Goal: Obtain resource: Download file/media

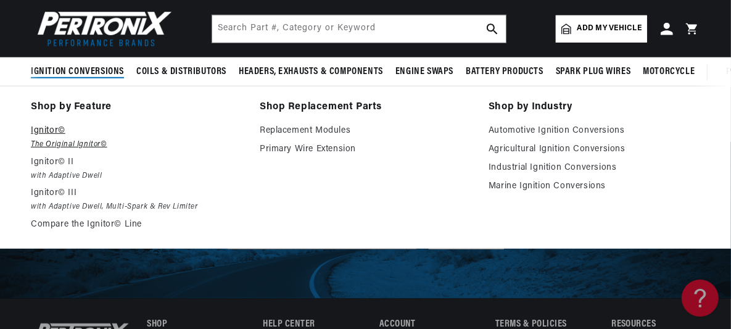
click at [54, 135] on p "Ignitor©" at bounding box center [137, 130] width 212 height 15
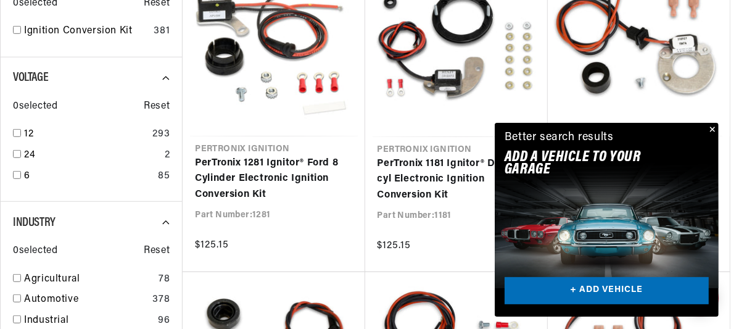
click at [714, 128] on button "Close" at bounding box center [711, 130] width 15 height 15
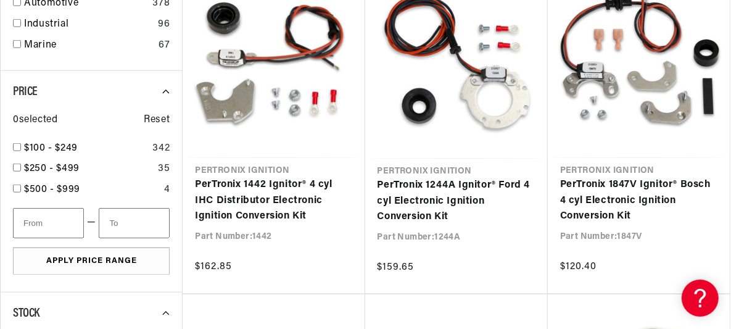
scroll to position [0, 1240]
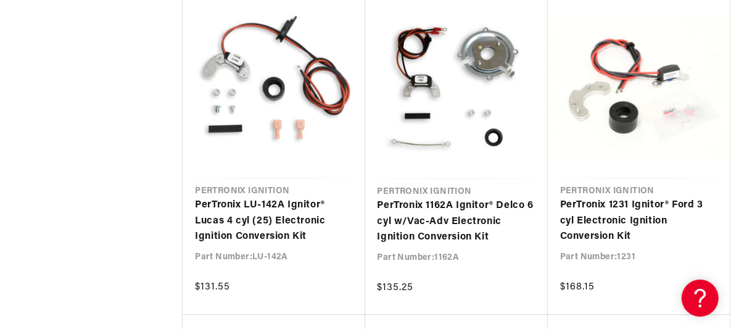
scroll to position [1677, 0]
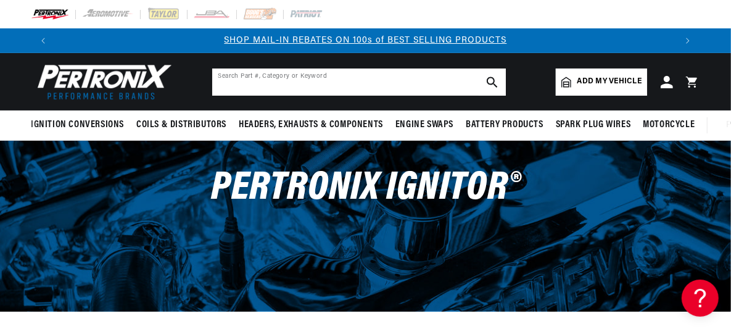
click at [407, 83] on input "text" at bounding box center [359, 81] width 294 height 27
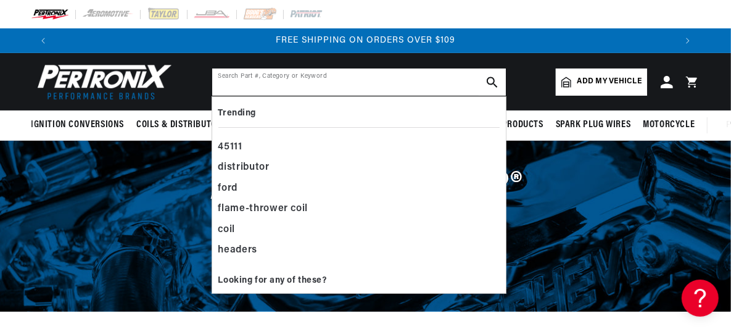
type input "i"
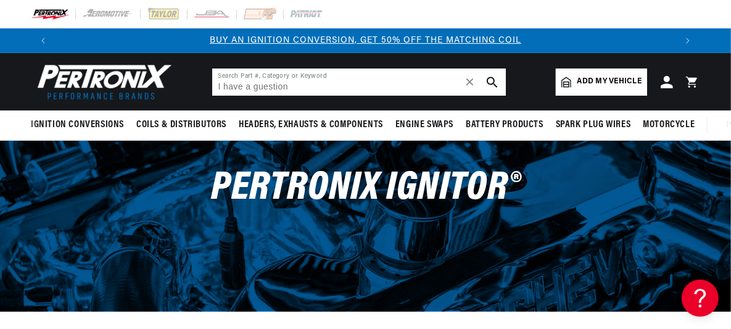
type input "I have a guestion"
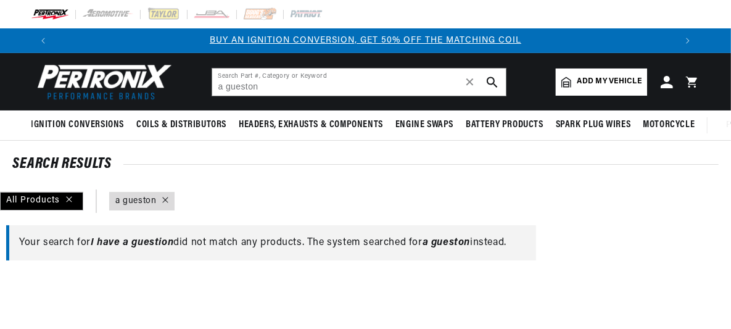
type input "a gueston"
click at [602, 78] on span "Add my vehicle" at bounding box center [610, 82] width 64 height 12
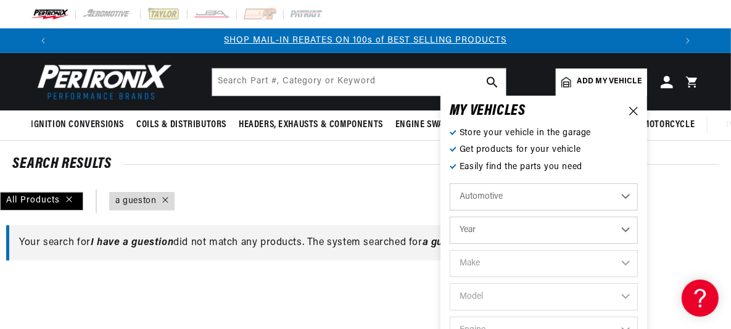
click at [626, 196] on select "Automotive Agricultural Industrial Marine Motorcycle" at bounding box center [544, 196] width 188 height 27
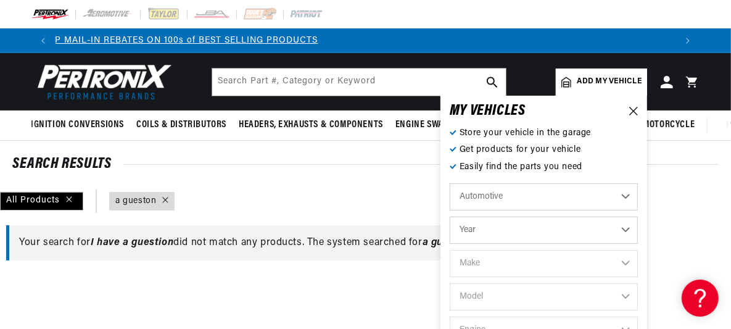
click at [450, 183] on select "Automotive Agricultural Industrial Marine Motorcycle" at bounding box center [544, 196] width 188 height 27
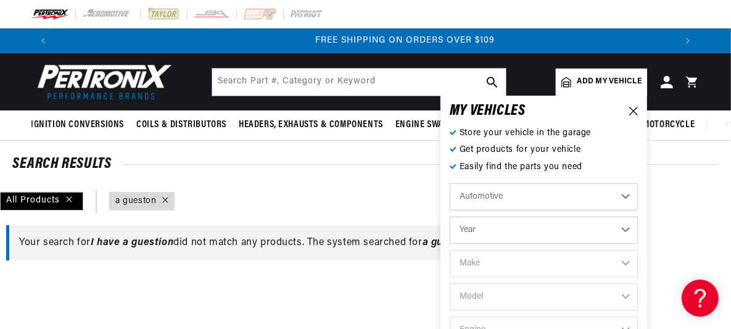
scroll to position [0, 1240]
click at [629, 229] on select "Year 2022 2021 2020 2019 2018 2017 2016 2015 2014 2013 2012 2011 2010 2009 2008…" at bounding box center [544, 230] width 188 height 27
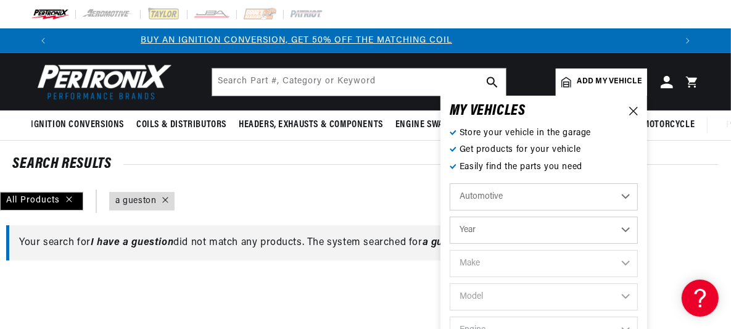
scroll to position [0, 0]
select select "1961"
click at [450, 217] on select "Year 2022 2021 2020 2019 2018 2017 2016 2015 2014 2013 2012 2011 2010 2009 2008…" at bounding box center [544, 230] width 188 height 27
select select "1961"
click at [626, 262] on select "Make Alfa Romeo American Motors Aston Martin Austin Austin Healey Buick Cadilla…" at bounding box center [544, 263] width 188 height 27
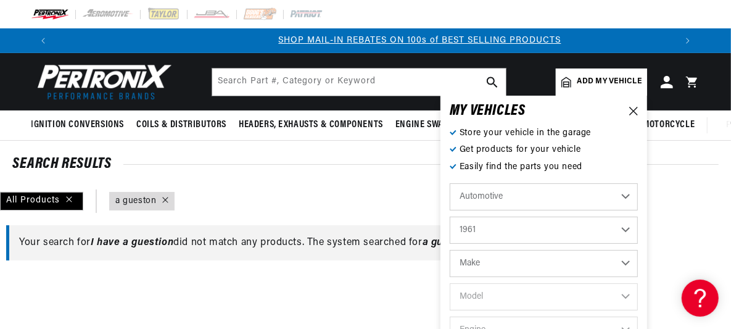
scroll to position [0, 620]
select select "Ford"
click at [450, 250] on select "Make Alfa Romeo American Motors Aston Martin Austin Austin Healey Buick Cadilla…" at bounding box center [544, 263] width 188 height 27
select select "Ford"
click at [626, 293] on select "Model Country Sedan Country Squire Econoline F-100 F-250 F-350 Fairlane Falcon …" at bounding box center [544, 296] width 188 height 27
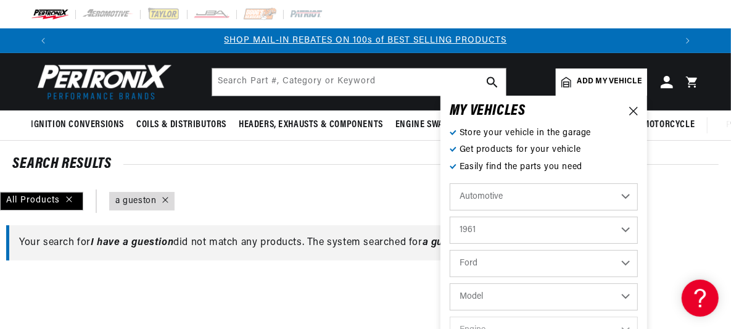
select select "Thunderbird"
click at [450, 283] on select "Model Country Sedan Country Squire Econoline F-100 F-250 F-350 Fairlane Falcon …" at bounding box center [544, 296] width 188 height 27
select select "Thunderbird"
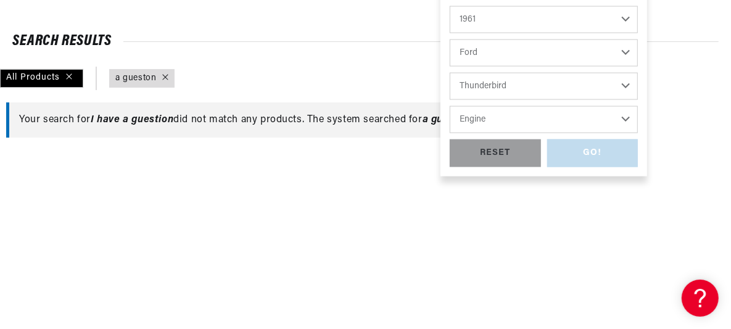
scroll to position [147, 0]
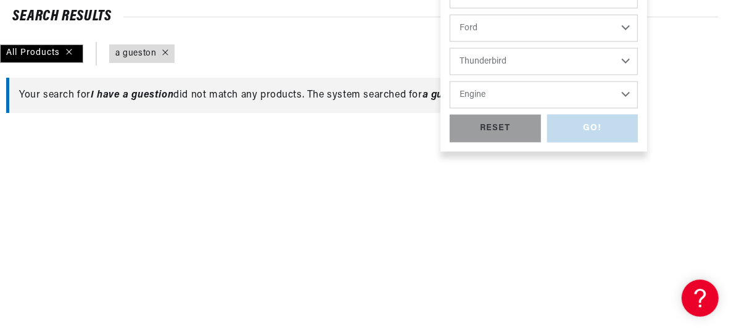
click at [624, 91] on select "Engine 7.0L 390cid / 6.4L" at bounding box center [544, 94] width 188 height 27
select select "390cid-6.4L"
click at [450, 81] on select "Engine 7.0L 390cid / 6.4L" at bounding box center [544, 94] width 188 height 27
select select "390cid-6.4L"
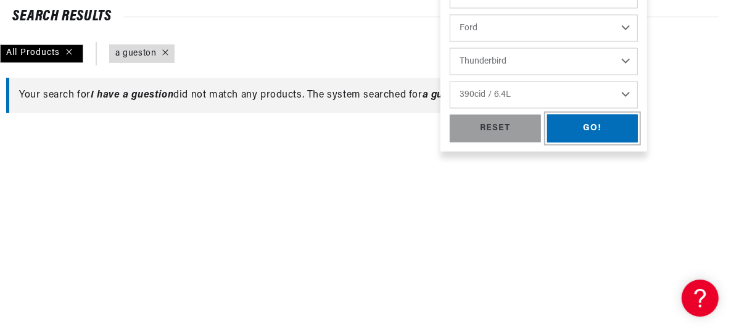
click at [587, 127] on div "GO!" at bounding box center [592, 129] width 91 height 28
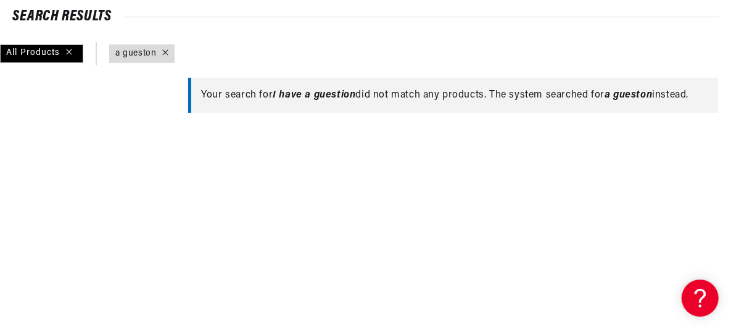
type input "a"
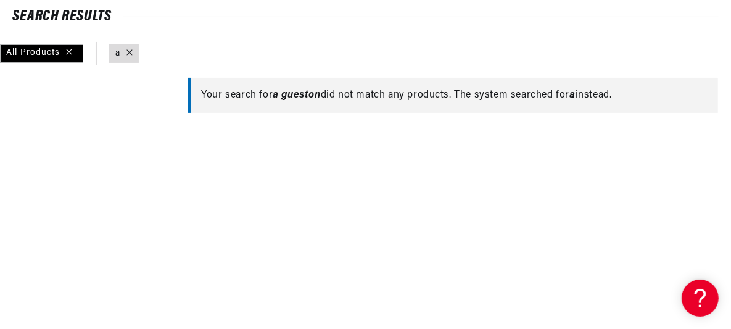
scroll to position [0, 620]
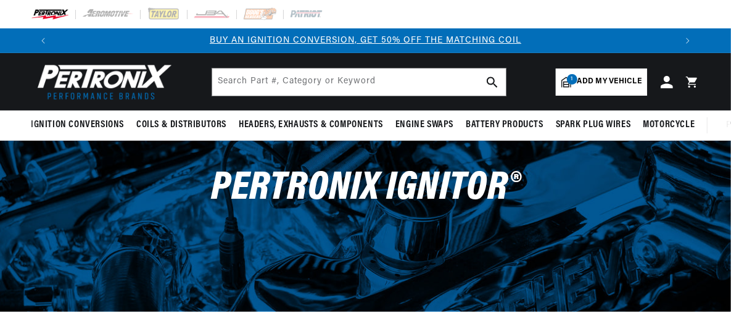
click at [612, 81] on span "Add my vehicle" at bounding box center [610, 82] width 64 height 12
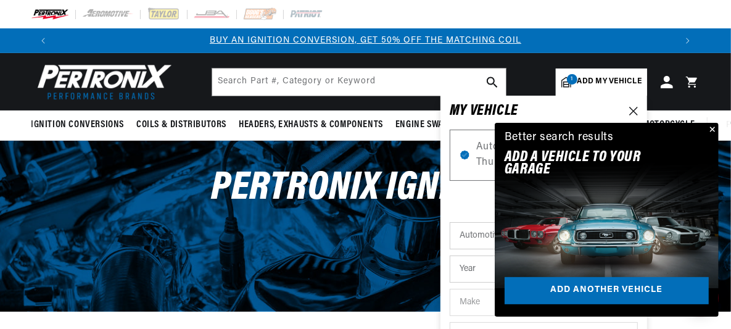
click at [715, 126] on button "Close" at bounding box center [711, 130] width 15 height 15
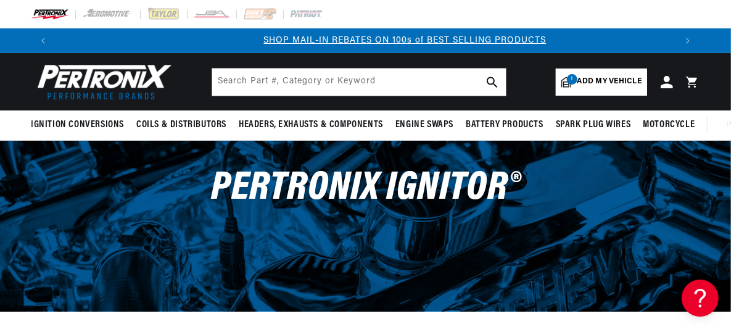
scroll to position [0, 620]
click at [618, 80] on span "Add my vehicle" at bounding box center [610, 82] width 64 height 12
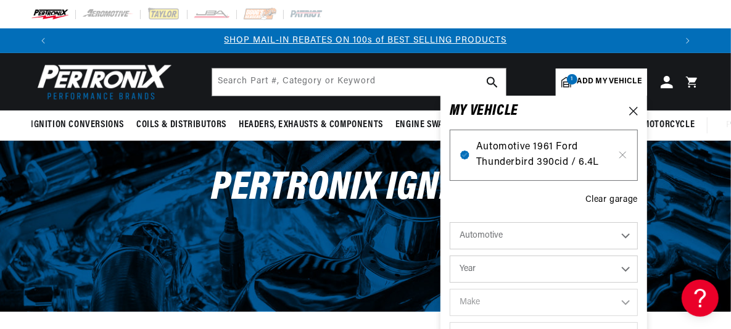
click at [517, 152] on span "Automotive 1961 Ford Thunderbird 390cid / 6.4L" at bounding box center [543, 154] width 135 height 31
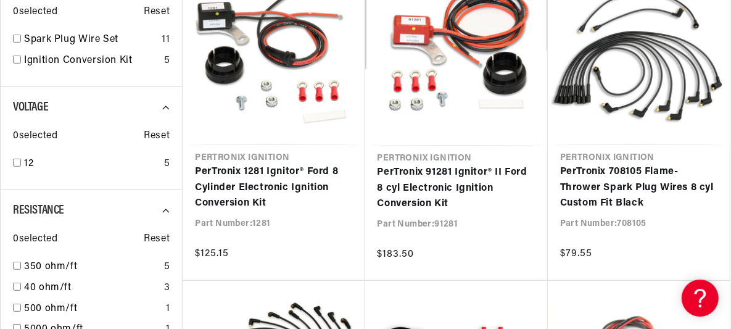
scroll to position [271, 0]
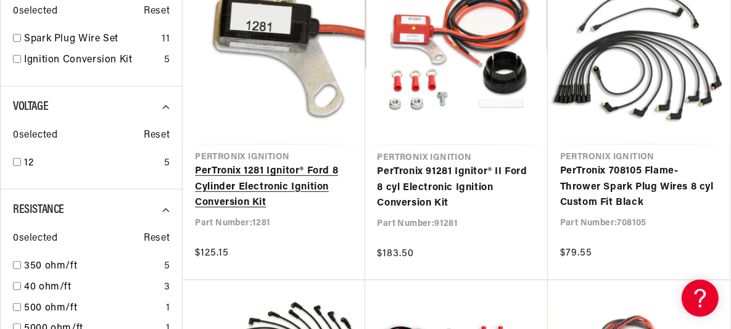
click at [281, 164] on link "PerTronix 1281 Ignitor® Ford 8 Cylinder Electronic Ignition Conversion Kit" at bounding box center [273, 188] width 157 height 48
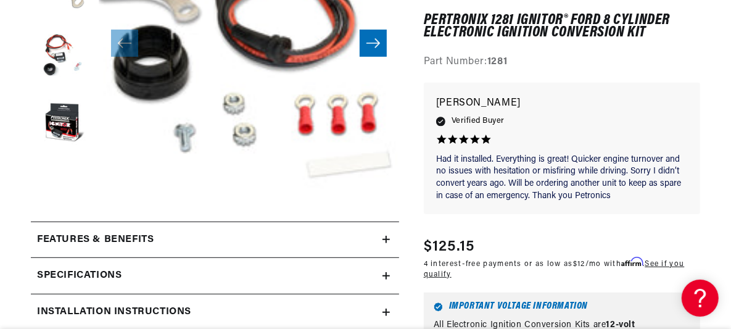
scroll to position [444, 0]
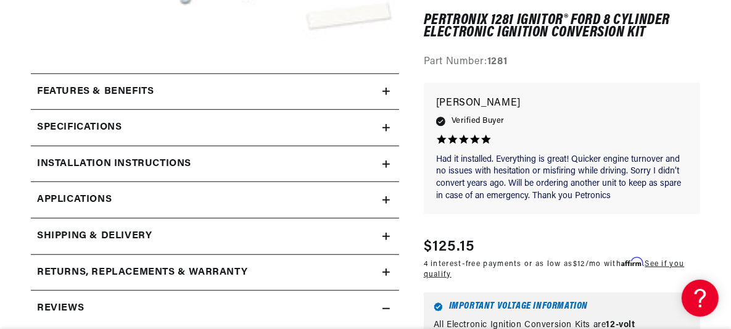
click at [387, 163] on icon at bounding box center [386, 163] width 7 height 7
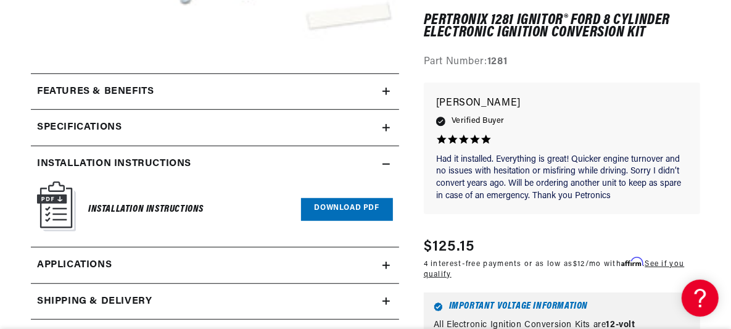
scroll to position [0, 992]
click at [329, 209] on link "Download PDF" at bounding box center [347, 209] width 92 height 23
